Goal: Task Accomplishment & Management: Manage account settings

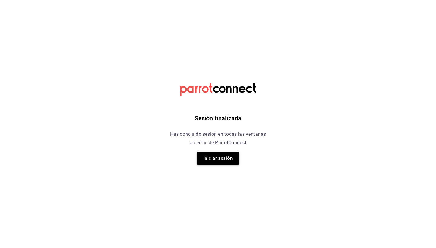
click at [225, 163] on button "Iniciar sesión" at bounding box center [218, 158] width 42 height 13
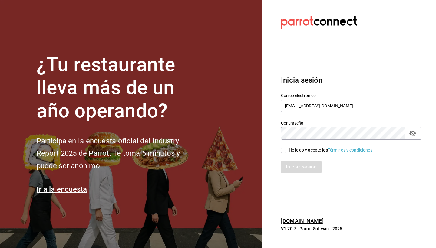
type input "[EMAIL_ADDRESS][DOMAIN_NAME]"
click at [286, 152] on input "He leído y acepto los Términos y condiciones." at bounding box center [283, 150] width 5 height 5
checkbox input "true"
click at [302, 168] on button "Iniciar sesión" at bounding box center [301, 167] width 41 height 13
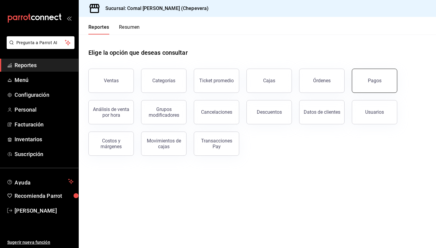
click at [362, 81] on button "Pagos" at bounding box center [374, 81] width 45 height 24
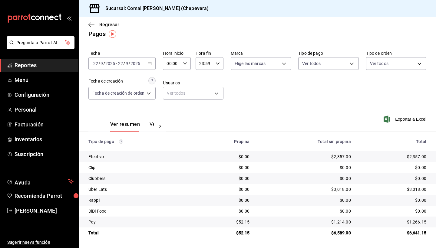
click at [318, 111] on div "Ver resumen Ver pagos Exportar a Excel" at bounding box center [257, 123] width 357 height 32
